Goal: Find specific page/section

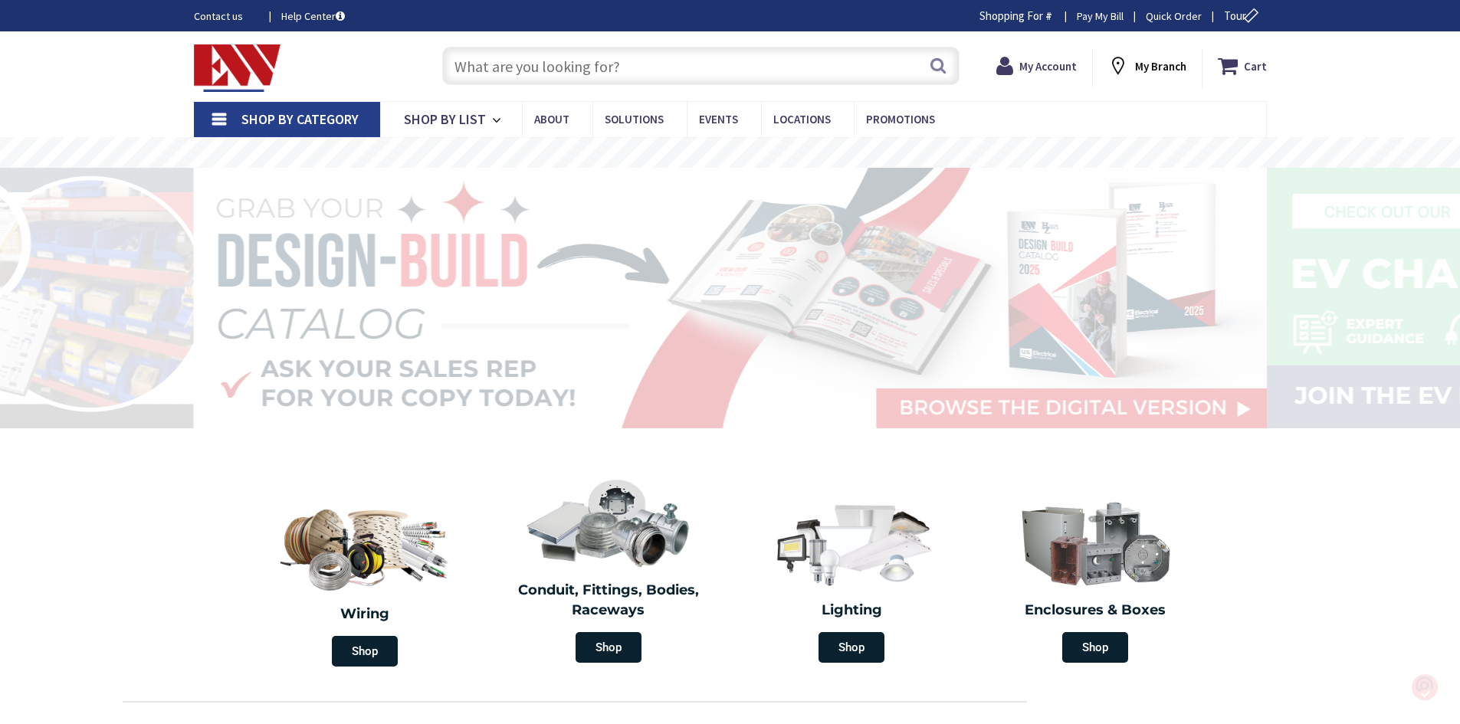
click at [495, 64] on input "text" at bounding box center [700, 66] width 517 height 38
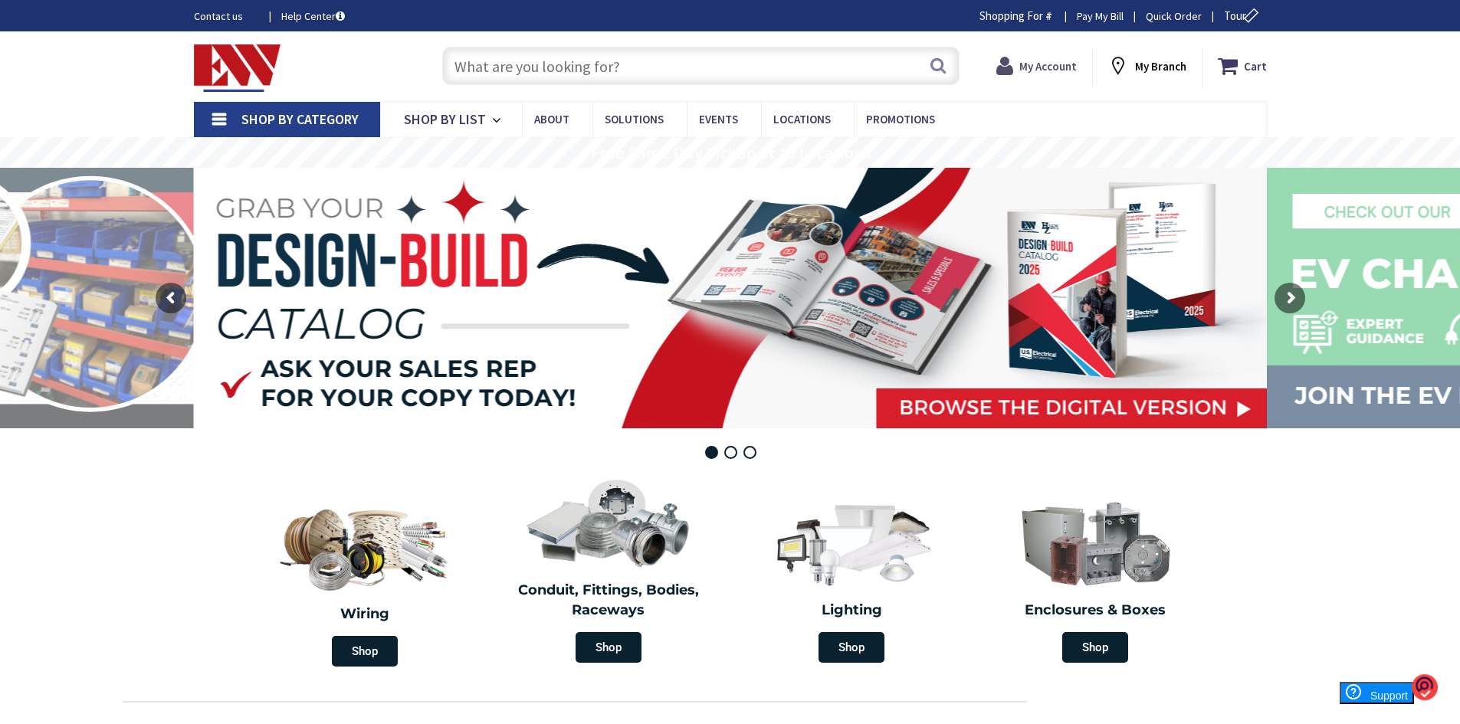
click at [1059, 66] on strong "My Account" at bounding box center [1047, 66] width 57 height 15
click at [775, 60] on input "text" at bounding box center [700, 66] width 517 height 38
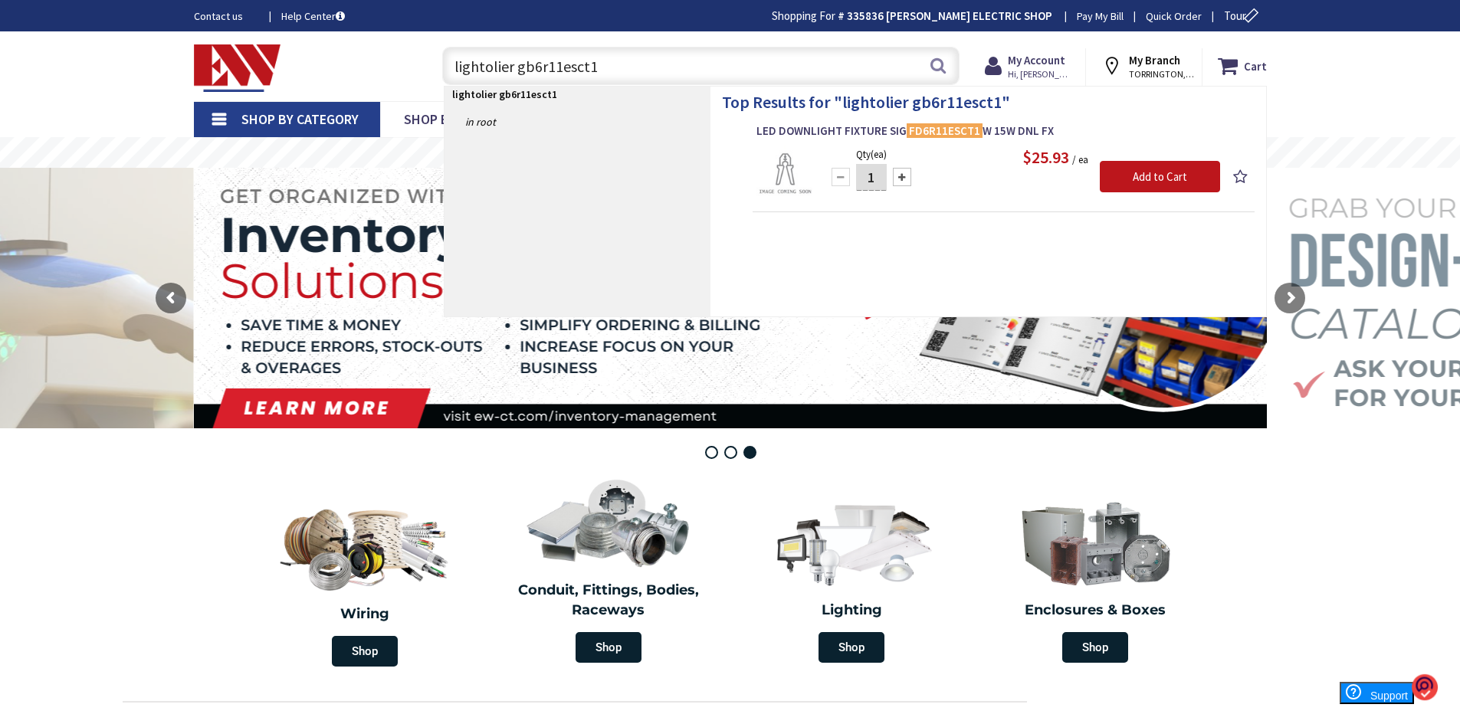
type input "lightolier gb6r11esct1w"
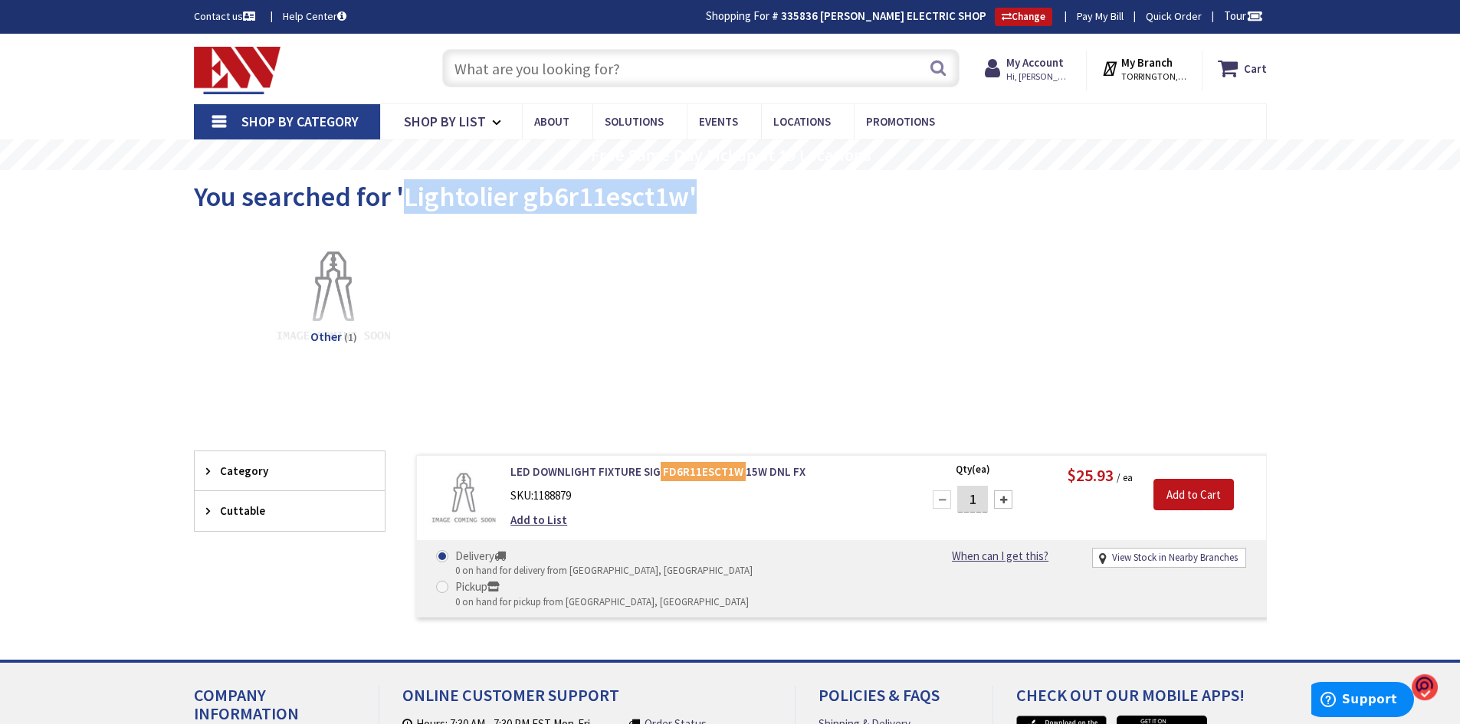
drag, startPoint x: 402, startPoint y: 194, endPoint x: 642, endPoint y: 205, distance: 240.1
click at [654, 219] on div "You searched for 'Lightolier gb6r11esct1w'" at bounding box center [730, 198] width 1073 height 57
copy span "Lightolier gb6r11esct1w'"
